Goal: Information Seeking & Learning: Find specific fact

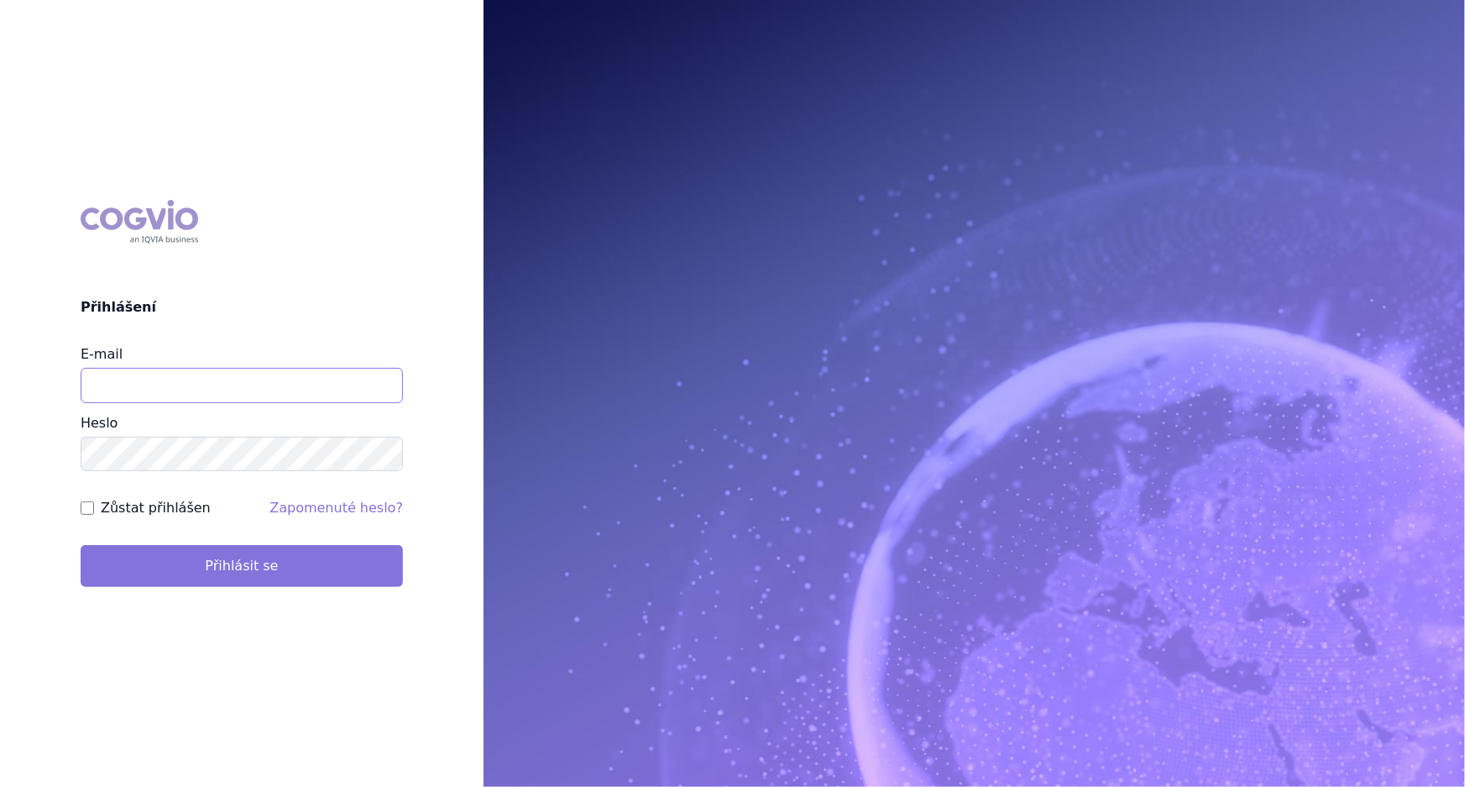
type input "[EMAIL_ADDRESS][DOMAIN_NAME]"
click at [294, 571] on button "Přihlásit se" at bounding box center [242, 566] width 322 height 42
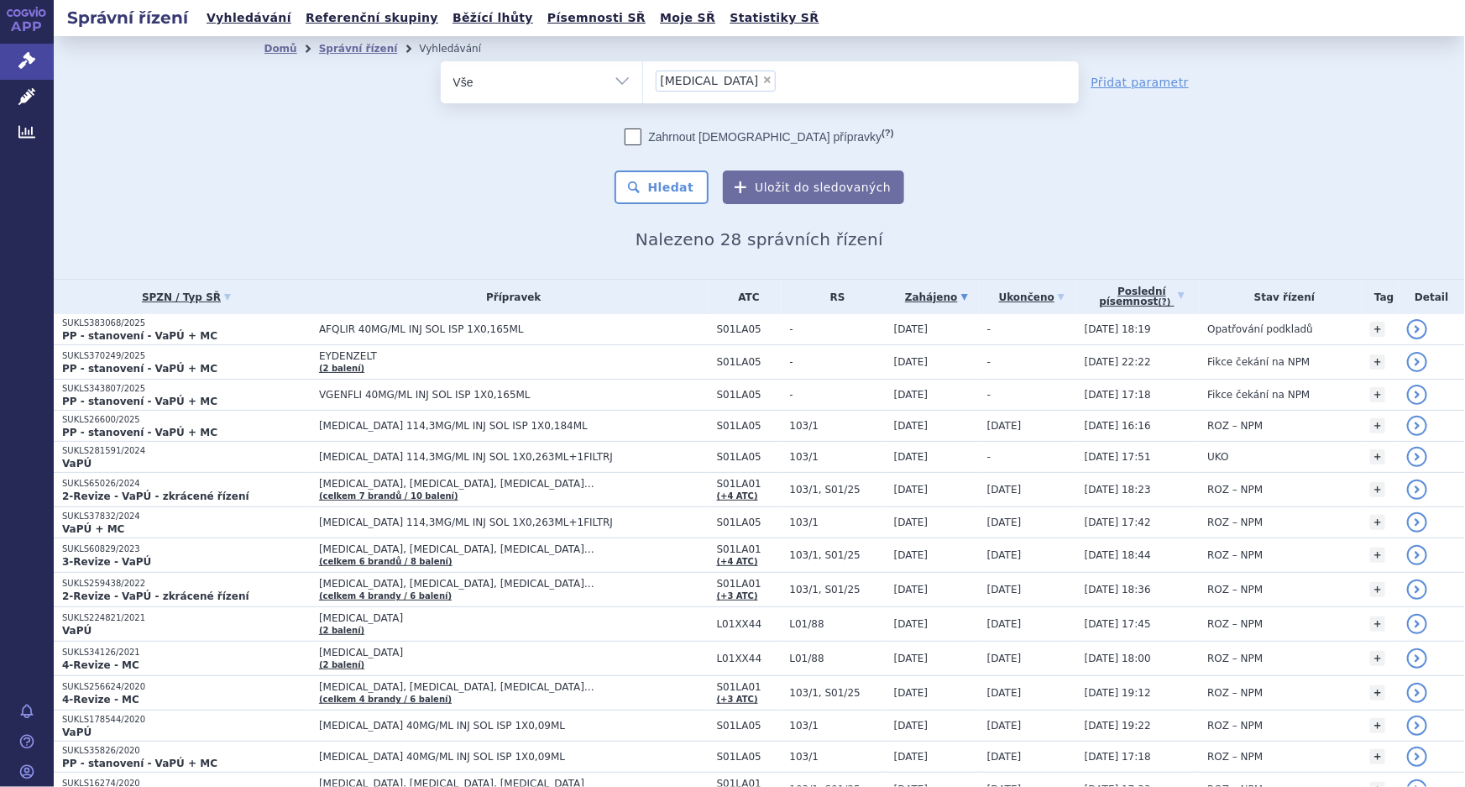
click at [442, 169] on div "Zahrnout bratrské přípravky (?) Hledat Uložit do sledovaných" at bounding box center [760, 166] width 638 height 76
click at [327, 173] on div "odstranit Vše Spisová značka Typ SŘ" at bounding box center [759, 132] width 991 height 143
